Goal: Task Accomplishment & Management: Manage account settings

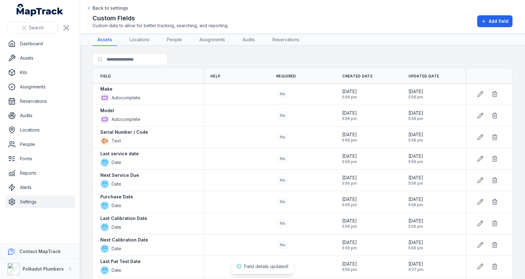
scroll to position [80, 0]
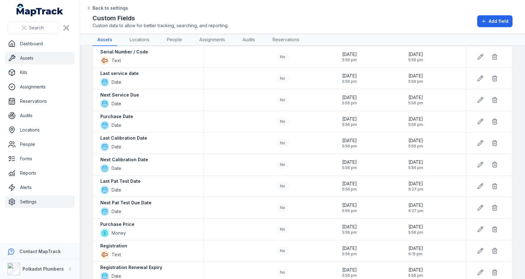
click at [42, 62] on link "Assets" at bounding box center [40, 58] width 70 height 12
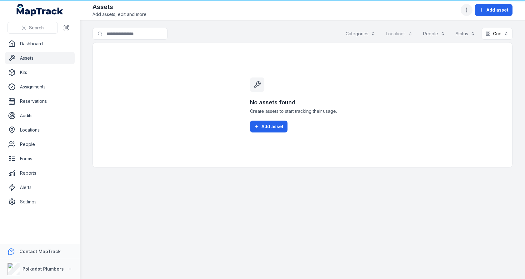
click at [465, 13] on icon "button" at bounding box center [466, 10] width 6 height 6
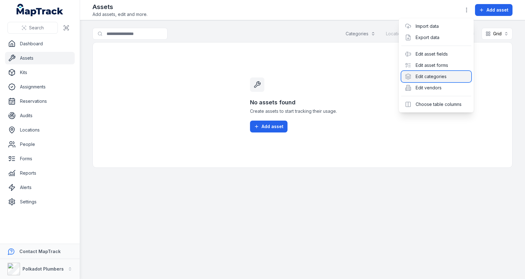
click at [439, 77] on div "Edit categories" at bounding box center [436, 76] width 70 height 11
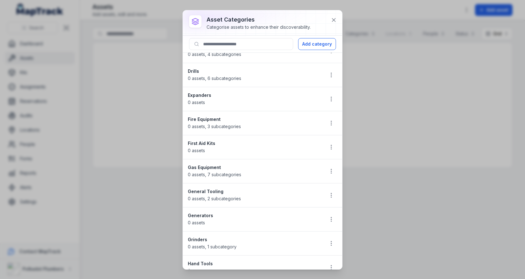
scroll to position [446, 0]
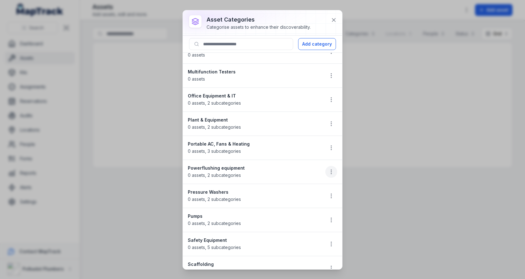
click at [333, 169] on icon "button" at bounding box center [331, 172] width 6 height 6
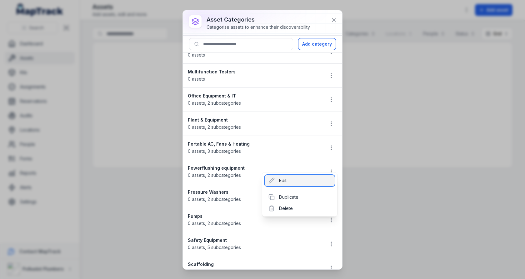
click at [283, 179] on div "Edit" at bounding box center [300, 180] width 70 height 11
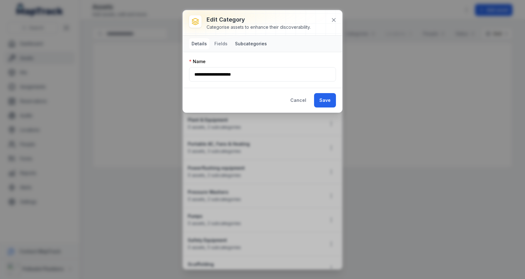
click at [246, 45] on button "Subcategories" at bounding box center [250, 43] width 37 height 11
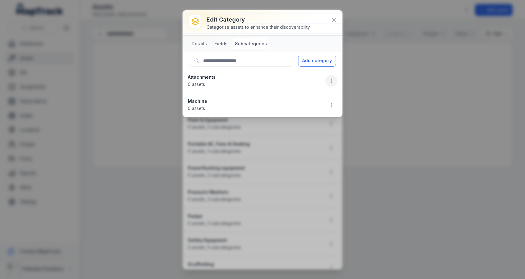
click at [329, 83] on icon "button" at bounding box center [331, 81] width 6 height 6
click at [290, 82] on li "Attachments 0 assets" at bounding box center [262, 81] width 159 height 24
click at [329, 102] on icon "button" at bounding box center [331, 105] width 6 height 6
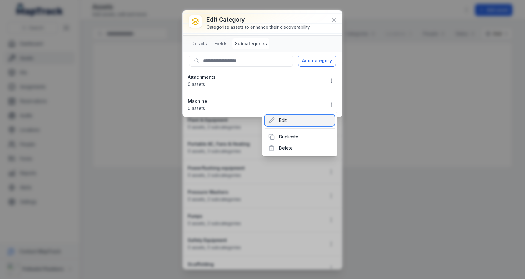
click at [301, 115] on div "Edit" at bounding box center [300, 120] width 70 height 11
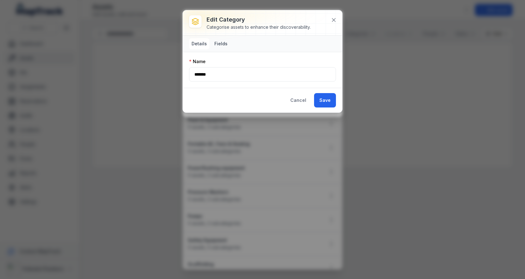
click at [214, 44] on button "Fields" at bounding box center [221, 43] width 18 height 11
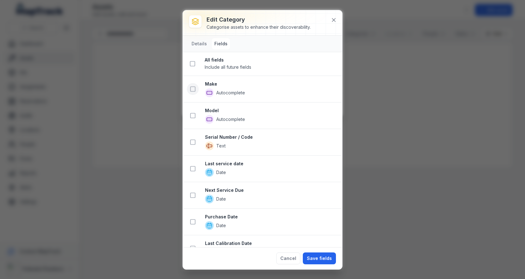
click at [192, 87] on icon at bounding box center [193, 89] width 6 height 6
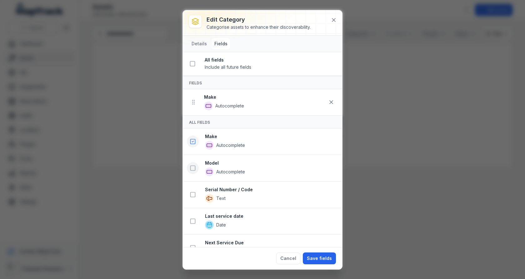
click at [194, 166] on icon at bounding box center [193, 168] width 6 height 6
click at [192, 221] on rect at bounding box center [193, 221] width 5 height 5
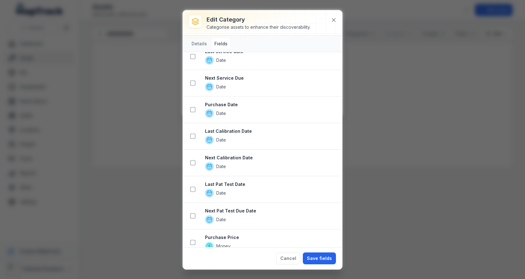
scroll to position [186, 0]
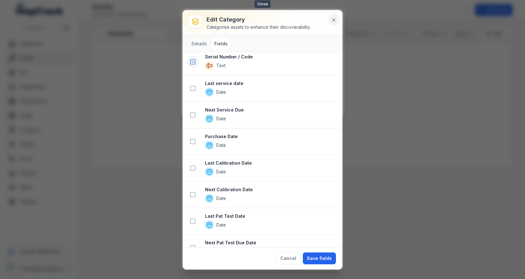
click at [335, 17] on icon at bounding box center [333, 20] width 6 height 6
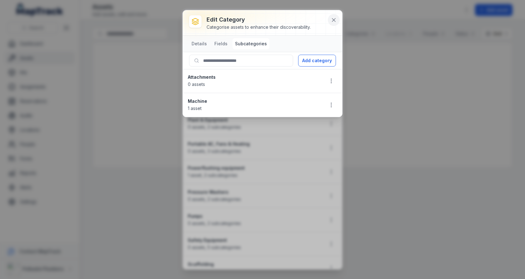
click at [334, 22] on icon at bounding box center [333, 20] width 6 height 6
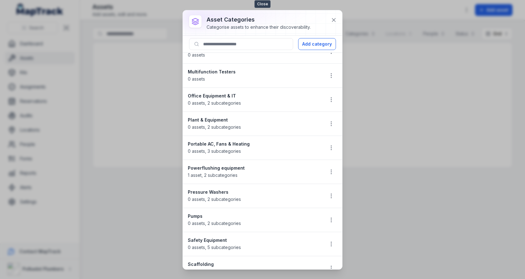
click at [334, 22] on icon at bounding box center [333, 20] width 6 height 6
